Goal: Check status

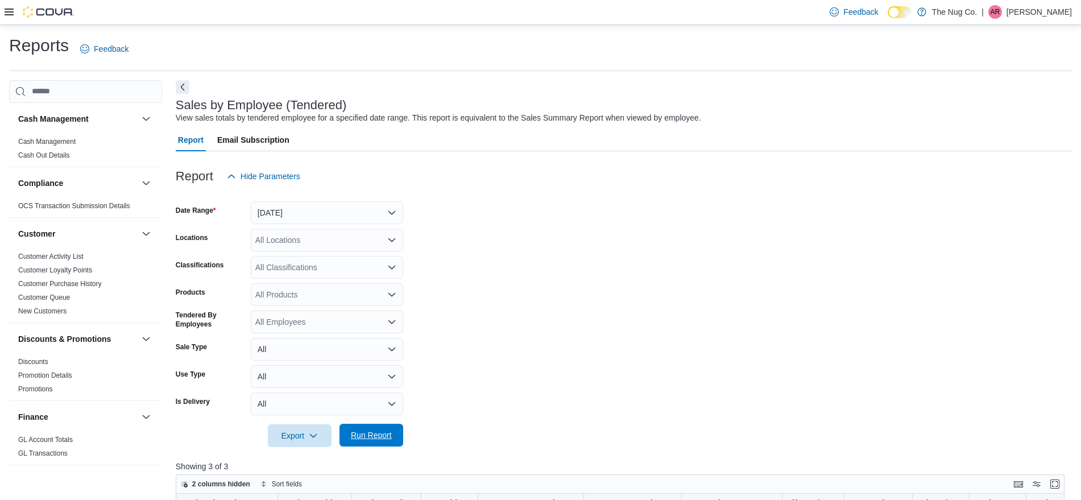
scroll to position [170, 0]
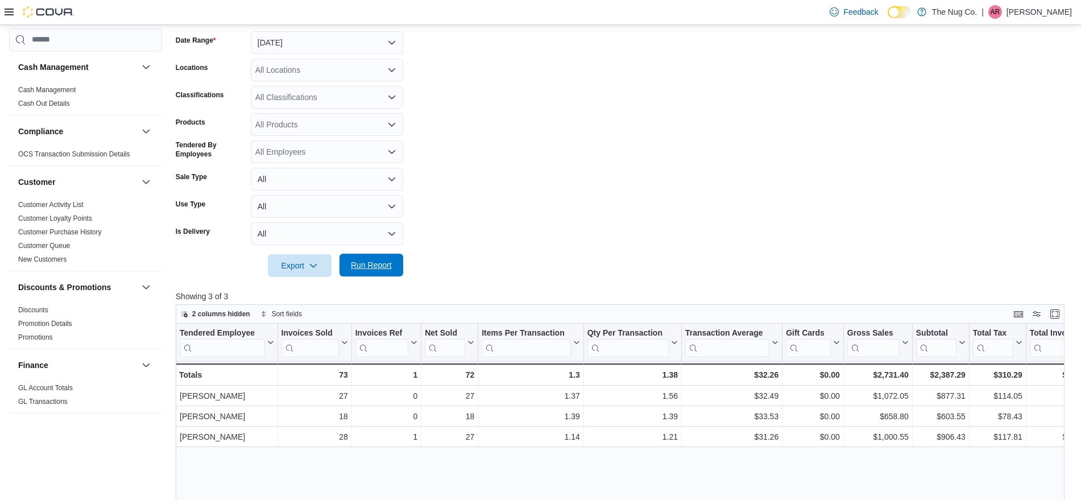
click at [375, 259] on span "Run Report" at bounding box center [371, 265] width 50 height 23
click at [365, 259] on span "Run Report" at bounding box center [371, 265] width 50 height 23
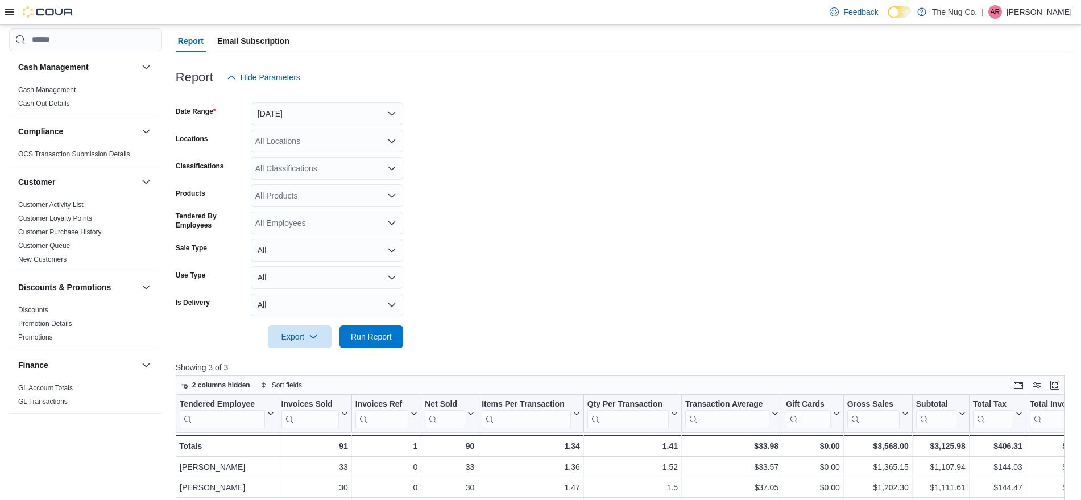
scroll to position [28, 0]
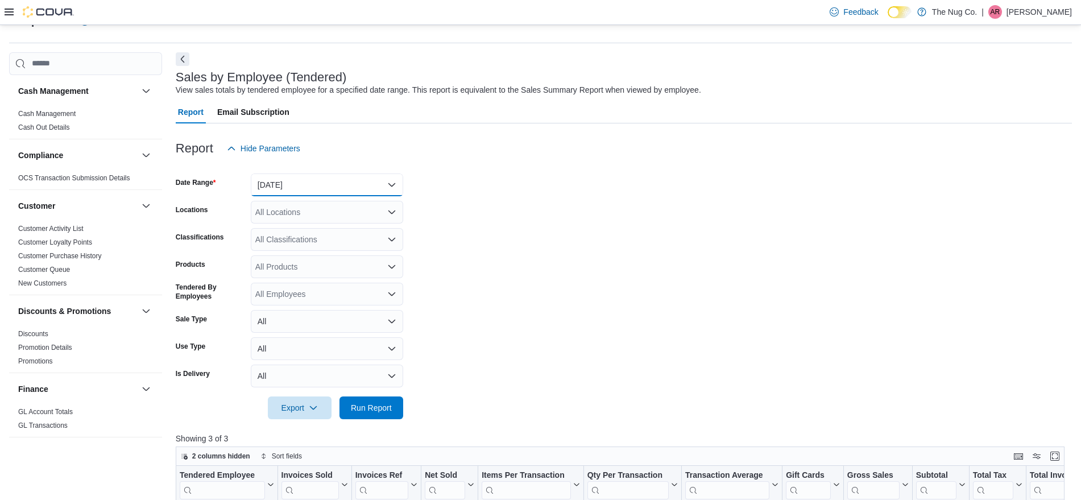
click at [336, 176] on button "[DATE]" at bounding box center [327, 185] width 152 height 23
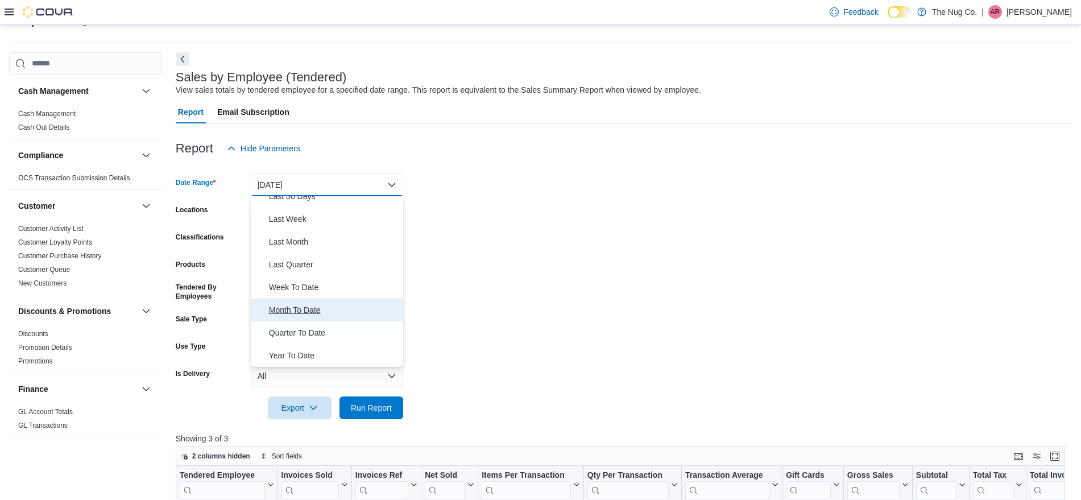
click at [303, 308] on span "Month To Date" at bounding box center [334, 310] width 130 height 14
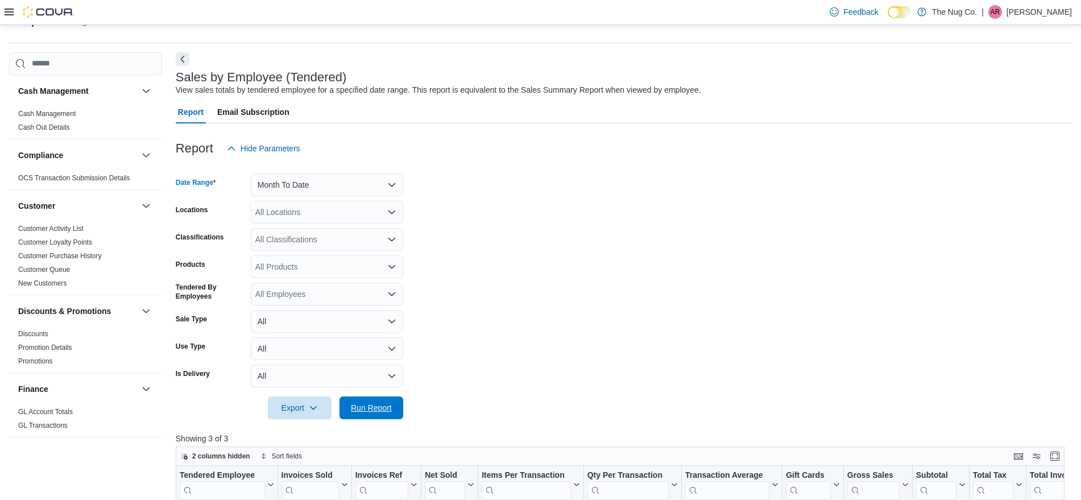
drag, startPoint x: 363, startPoint y: 404, endPoint x: 539, endPoint y: 302, distance: 203.9
click at [362, 404] on span "Run Report" at bounding box center [371, 407] width 41 height 11
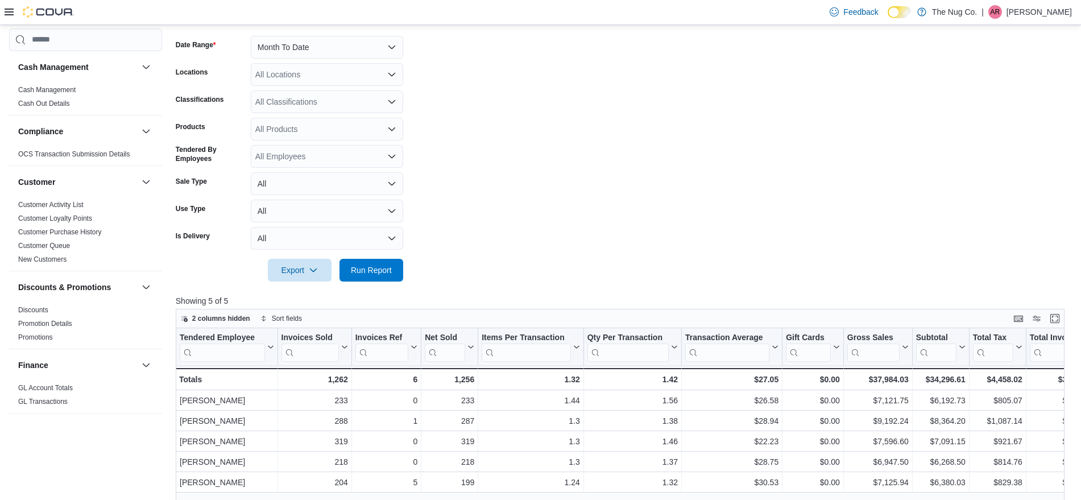
scroll to position [99, 0]
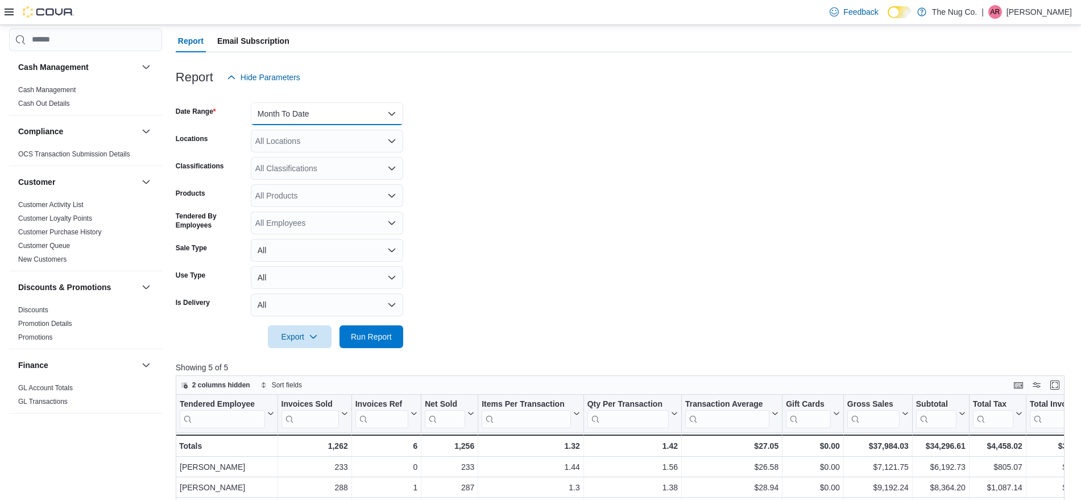
click at [374, 117] on button "Month To Date" at bounding box center [327, 113] width 152 height 23
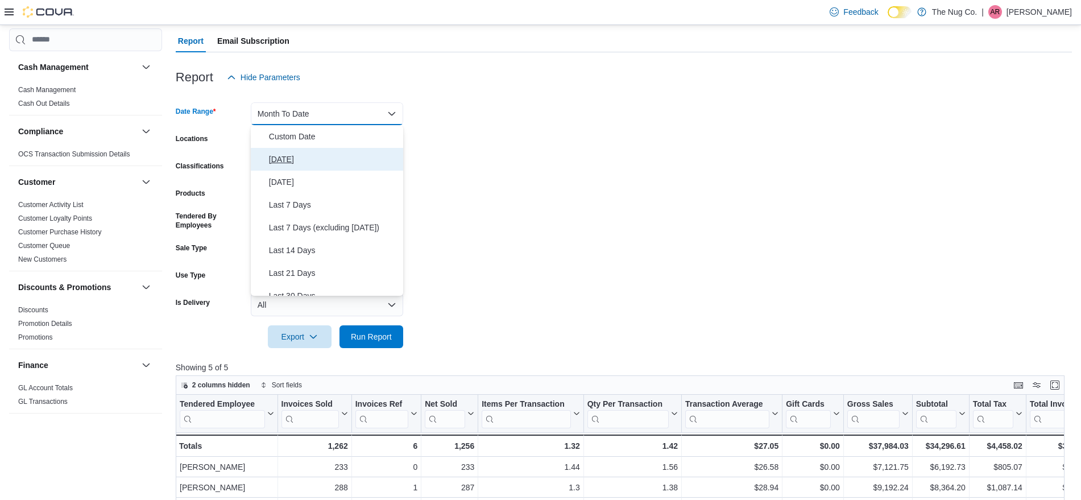
click at [279, 154] on span "[DATE]" at bounding box center [334, 159] width 130 height 14
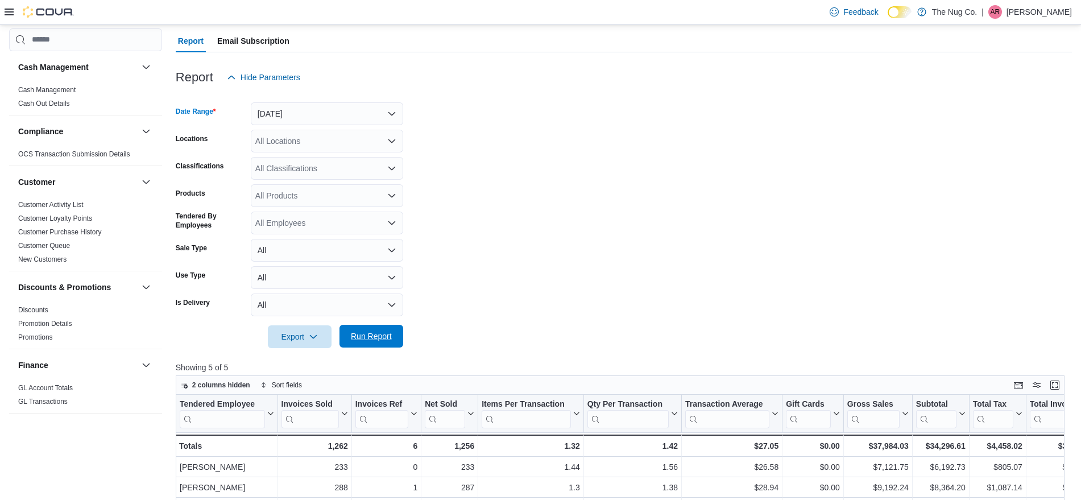
click at [390, 329] on span "Run Report" at bounding box center [371, 336] width 50 height 23
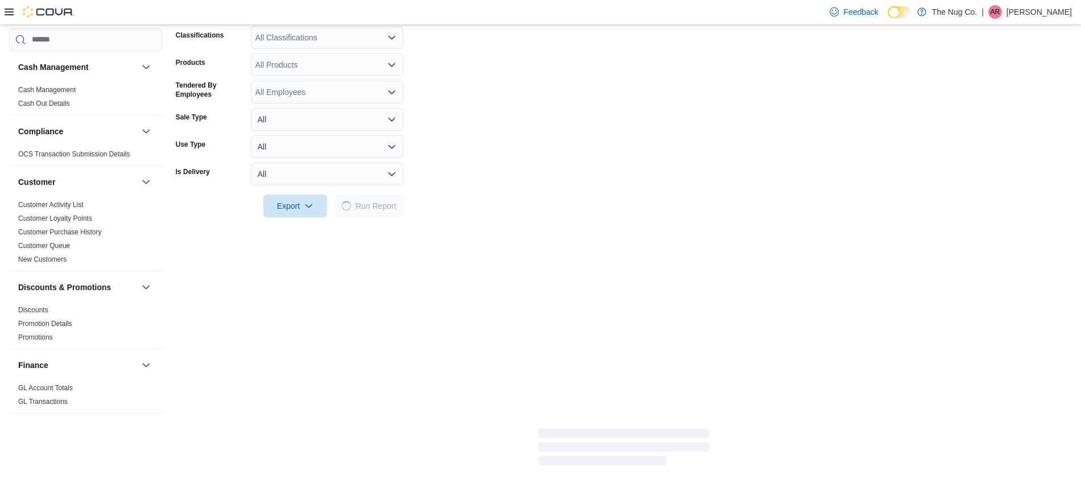
scroll to position [312, 0]
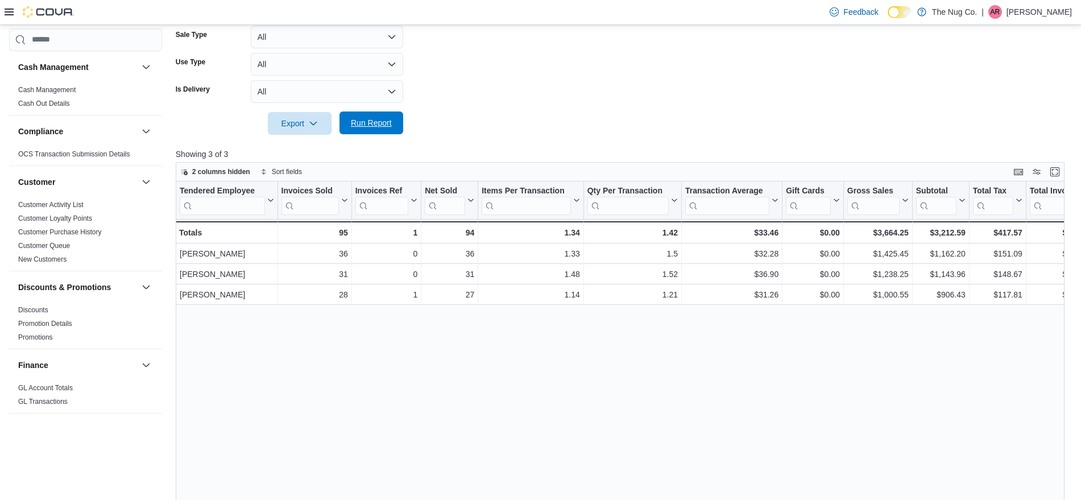
click at [352, 121] on span "Run Report" at bounding box center [371, 122] width 41 height 11
